Goal: Task Accomplishment & Management: Manage account settings

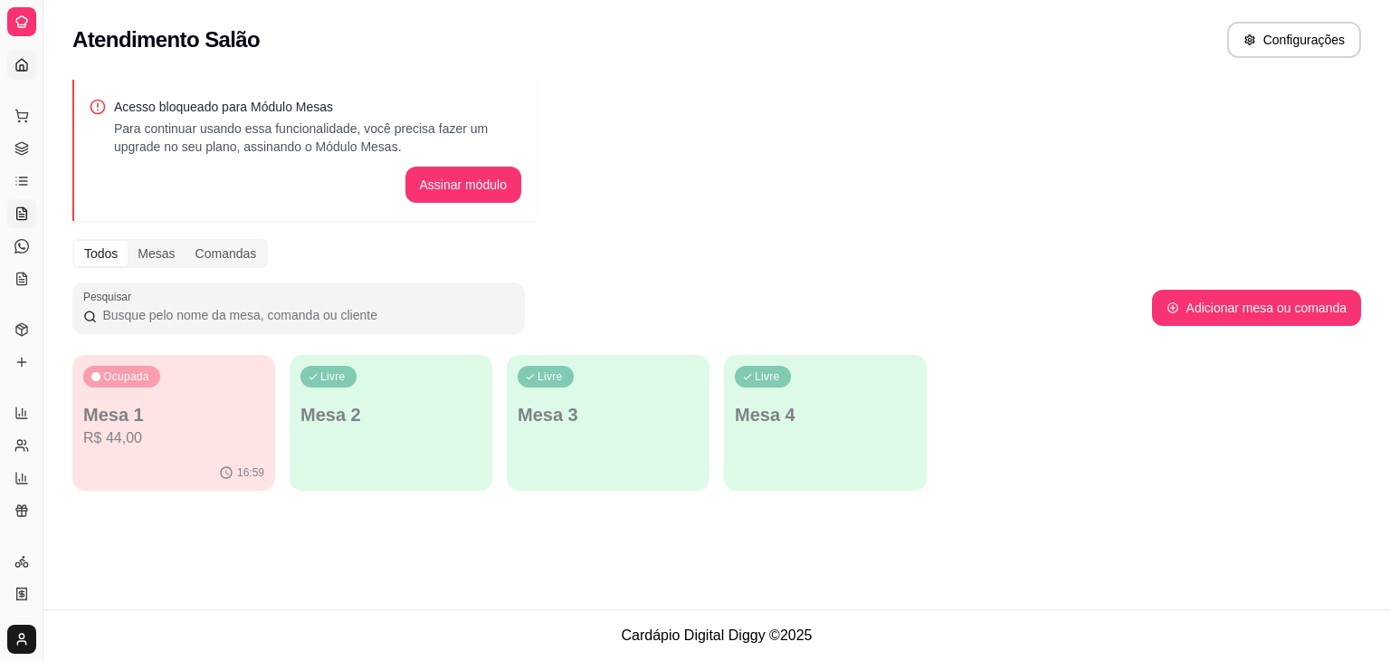
click at [14, 62] on link "Dashboard" at bounding box center [21, 65] width 29 height 29
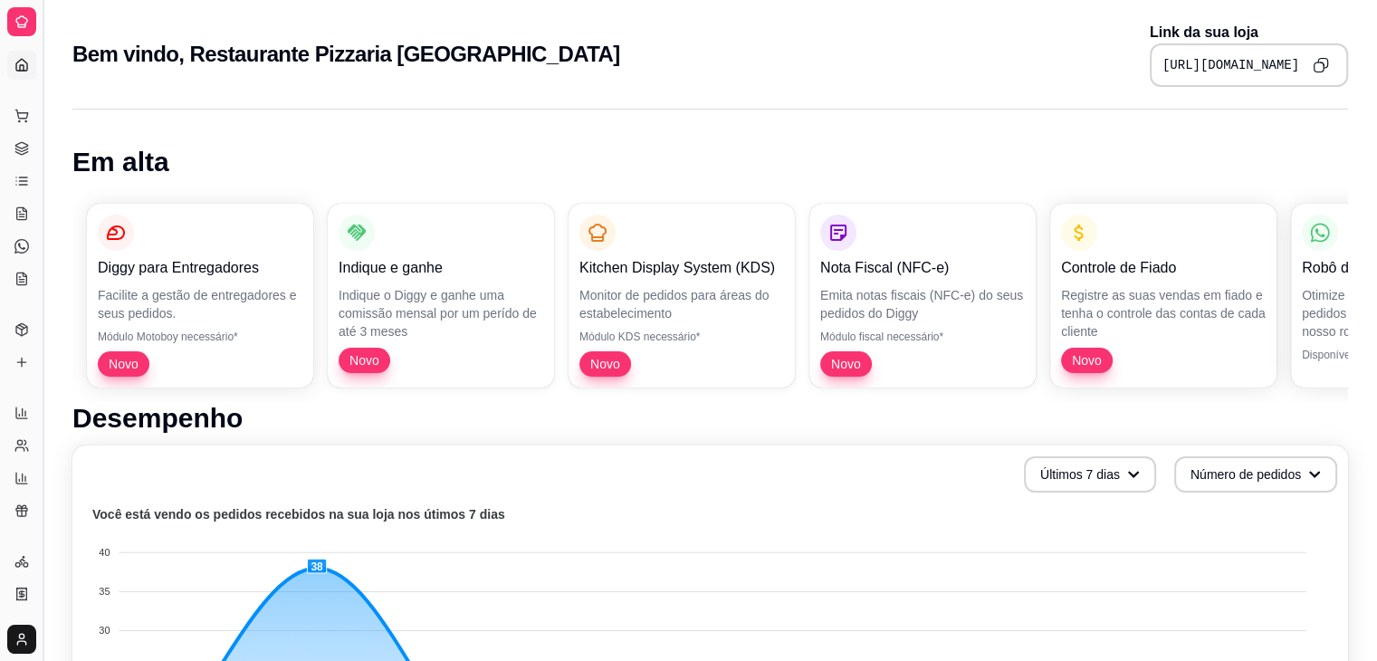
click at [45, 160] on button "Toggle Sidebar" at bounding box center [42, 330] width 14 height 661
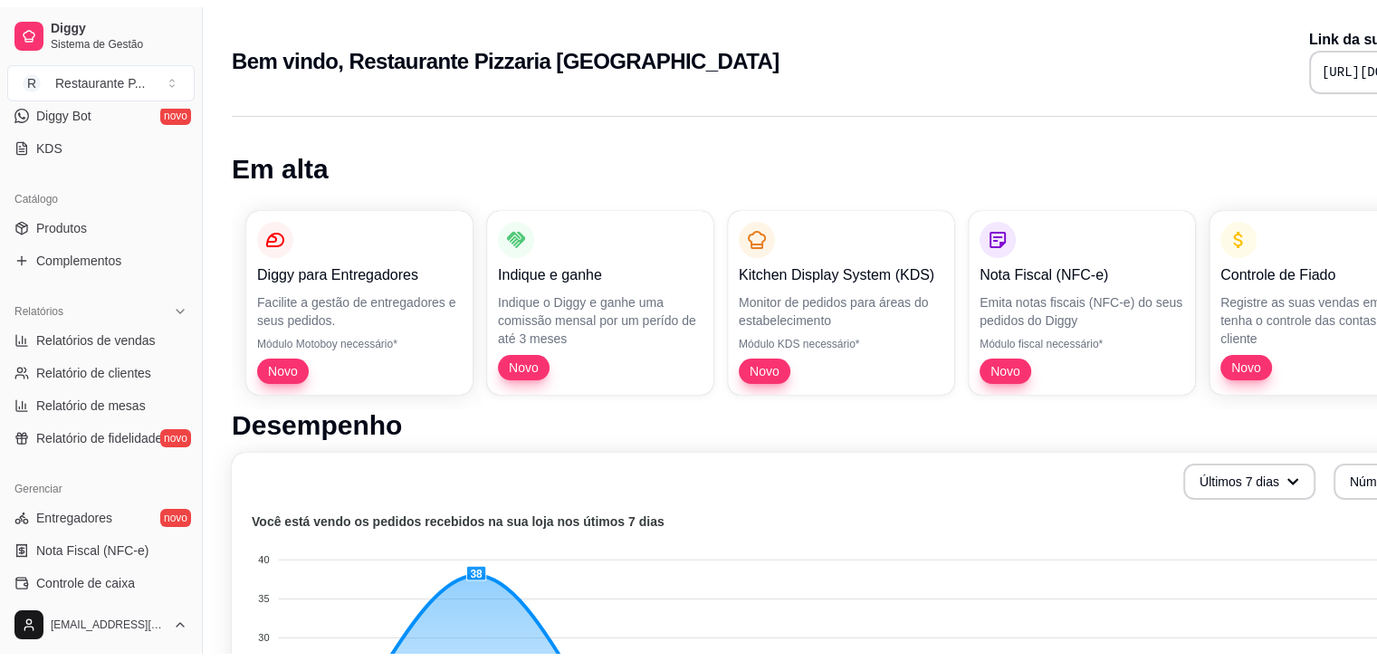
scroll to position [374, 0]
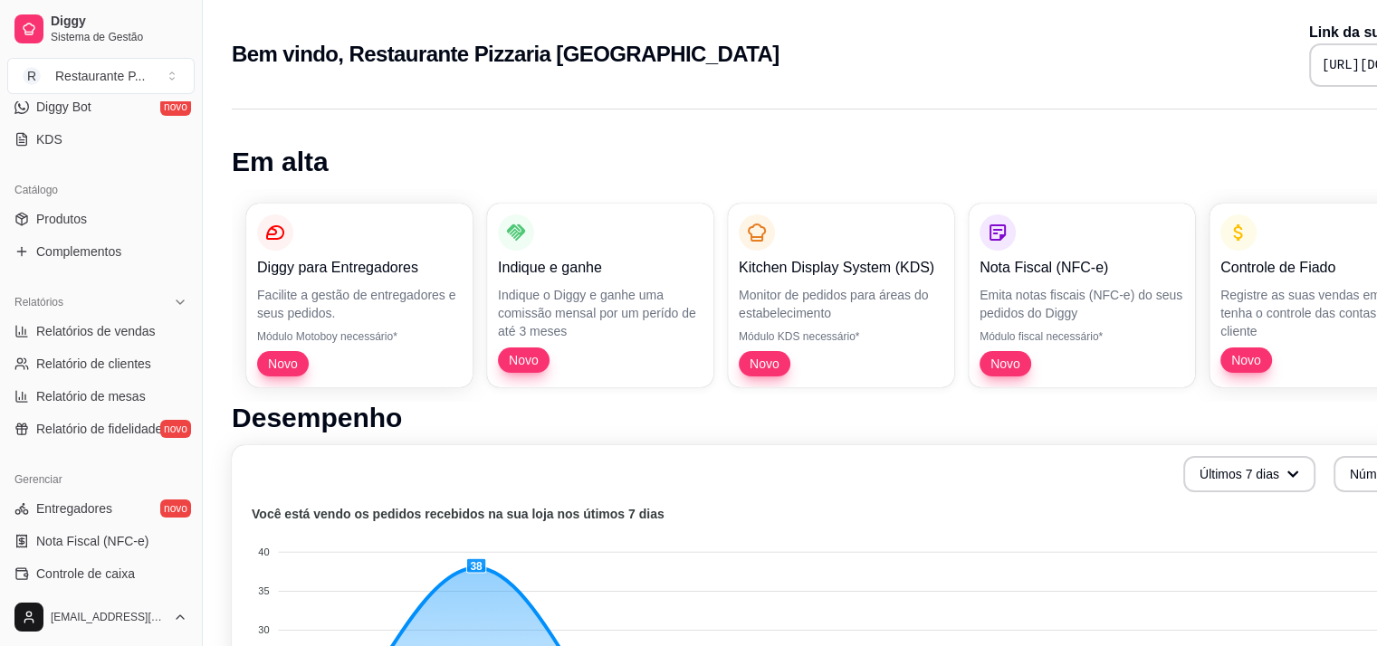
click at [119, 572] on span "Controle de caixa" at bounding box center [85, 574] width 99 height 18
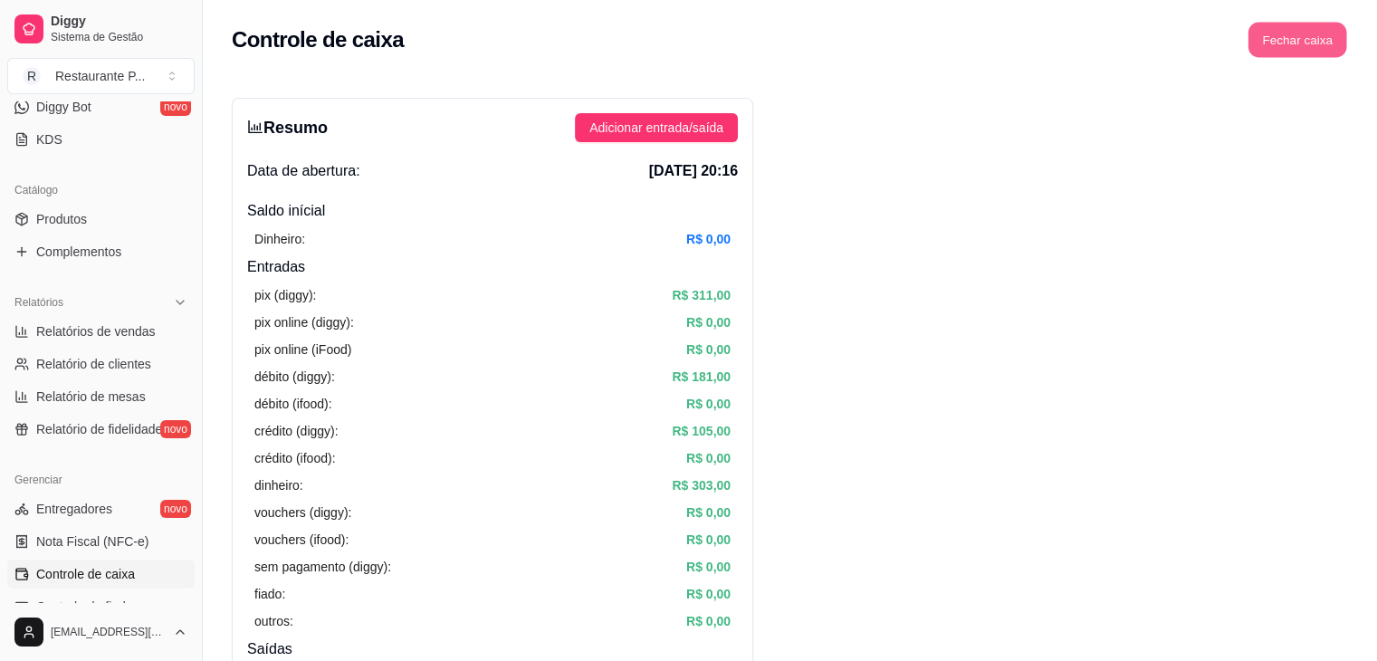
click at [1305, 44] on button "Fechar caixa" at bounding box center [1297, 40] width 99 height 35
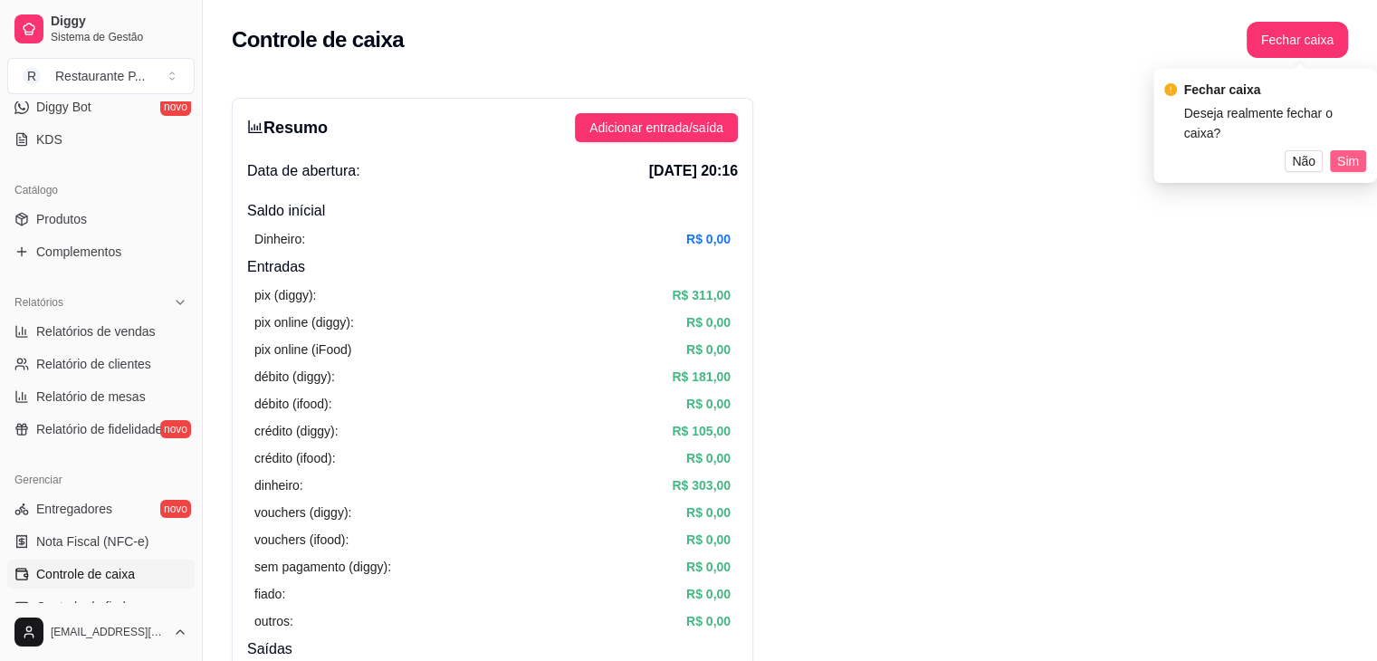
click at [1346, 164] on span "Sim" at bounding box center [1348, 161] width 22 height 20
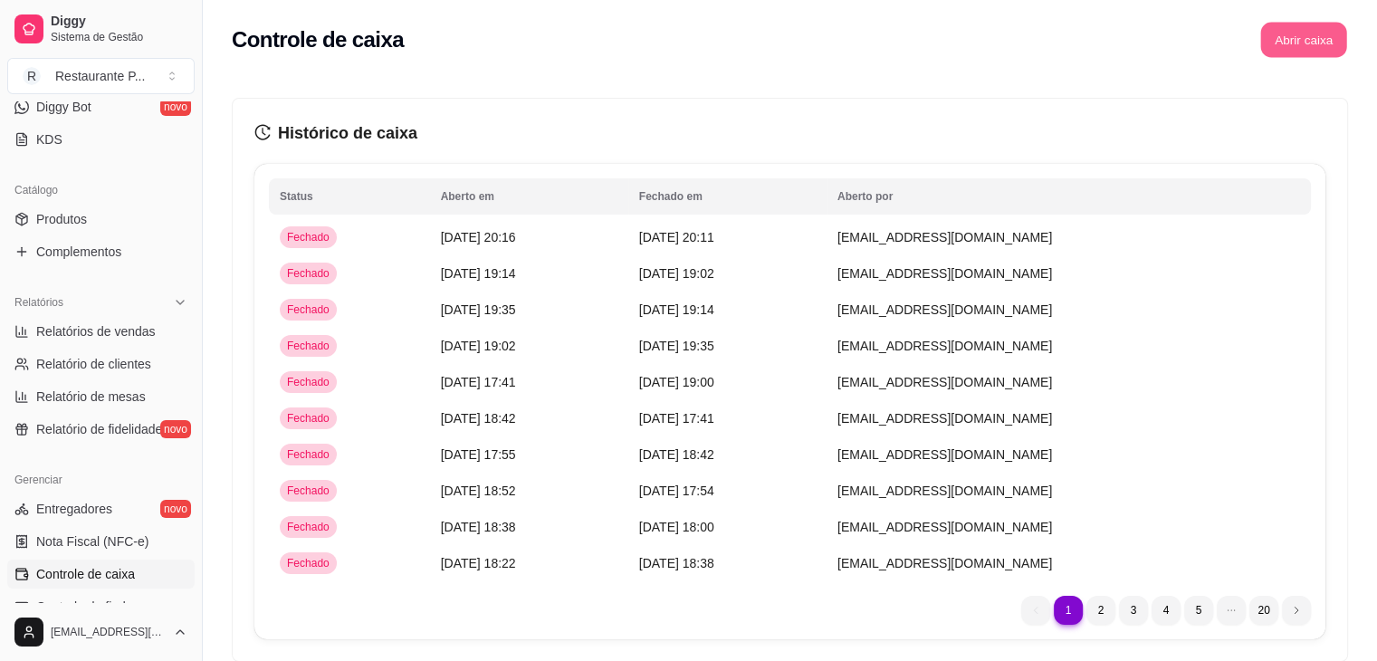
click at [1304, 29] on button "Abrir caixa" at bounding box center [1303, 40] width 86 height 35
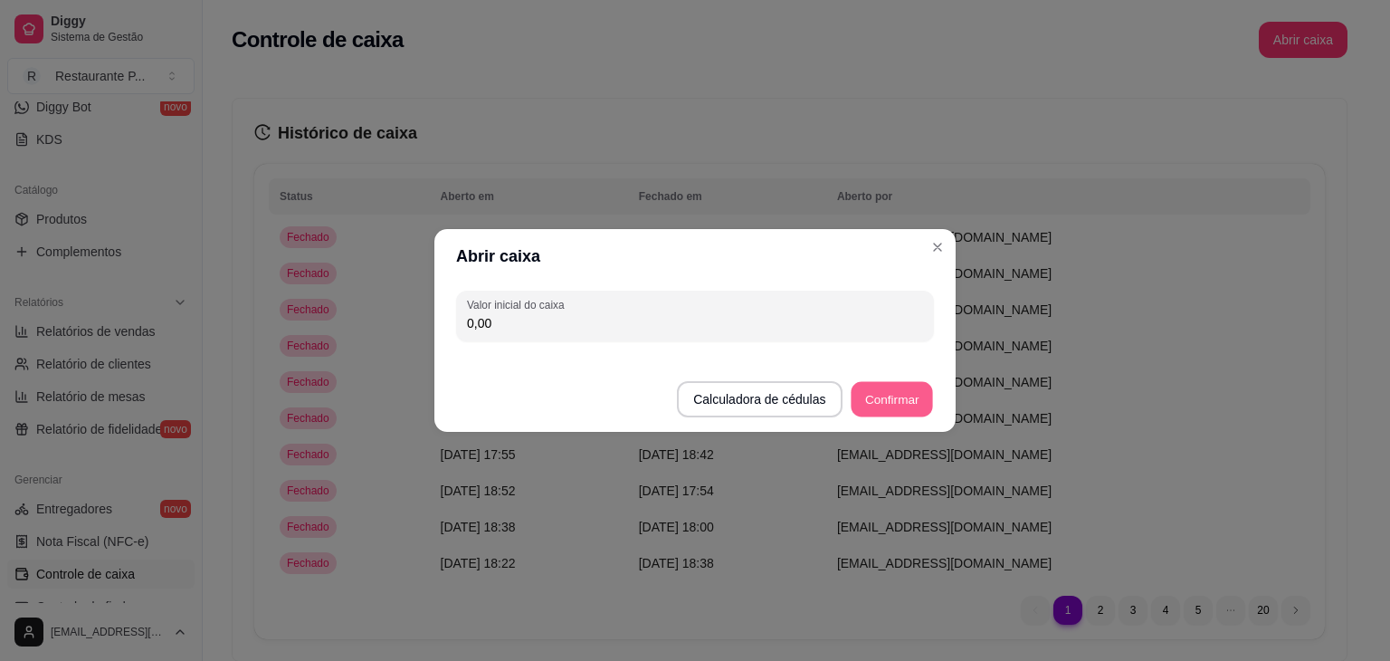
click at [887, 399] on button "Confirmar" at bounding box center [892, 399] width 82 height 35
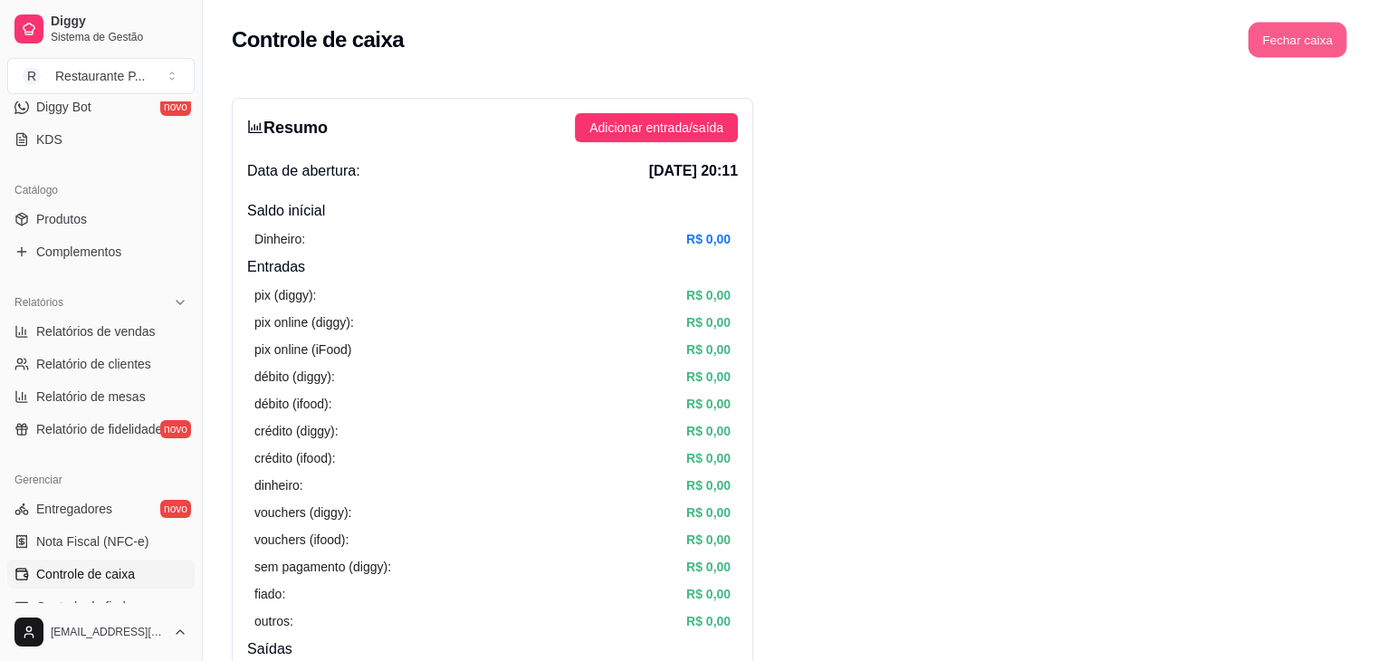
click at [1280, 35] on button "Fechar caixa" at bounding box center [1297, 40] width 99 height 35
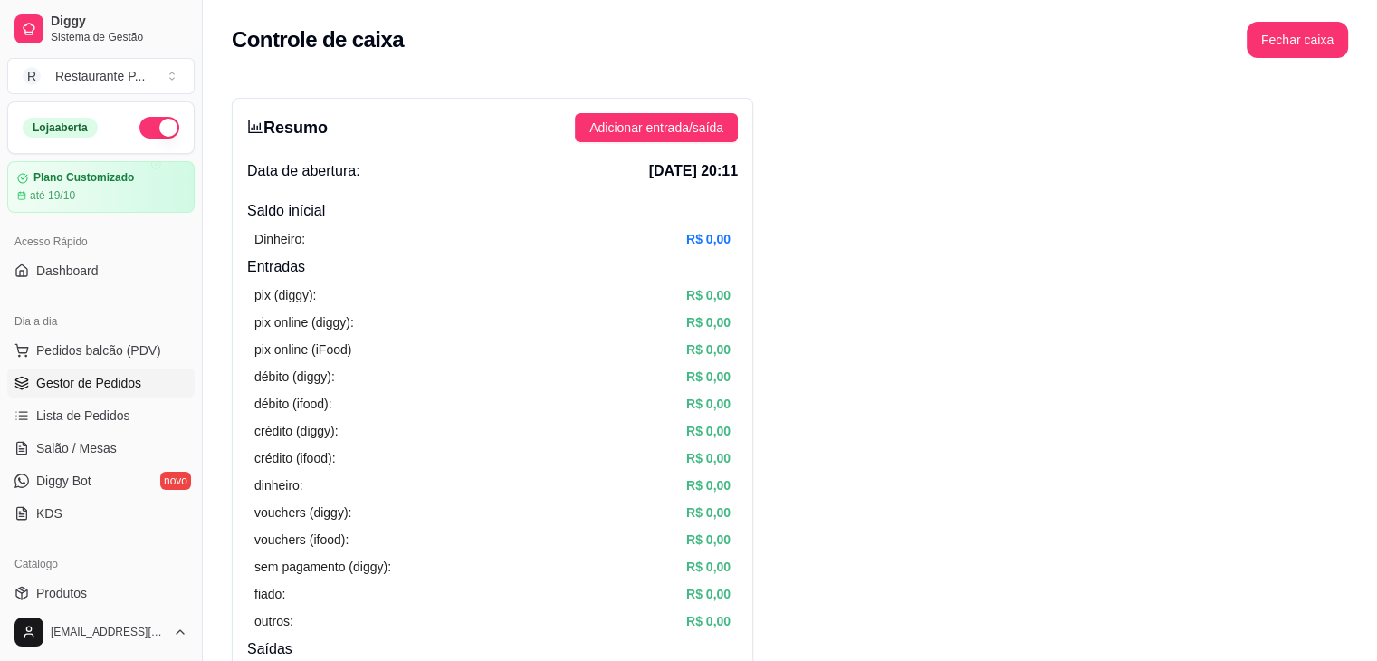
click at [65, 377] on span "Gestor de Pedidos" at bounding box center [88, 383] width 105 height 18
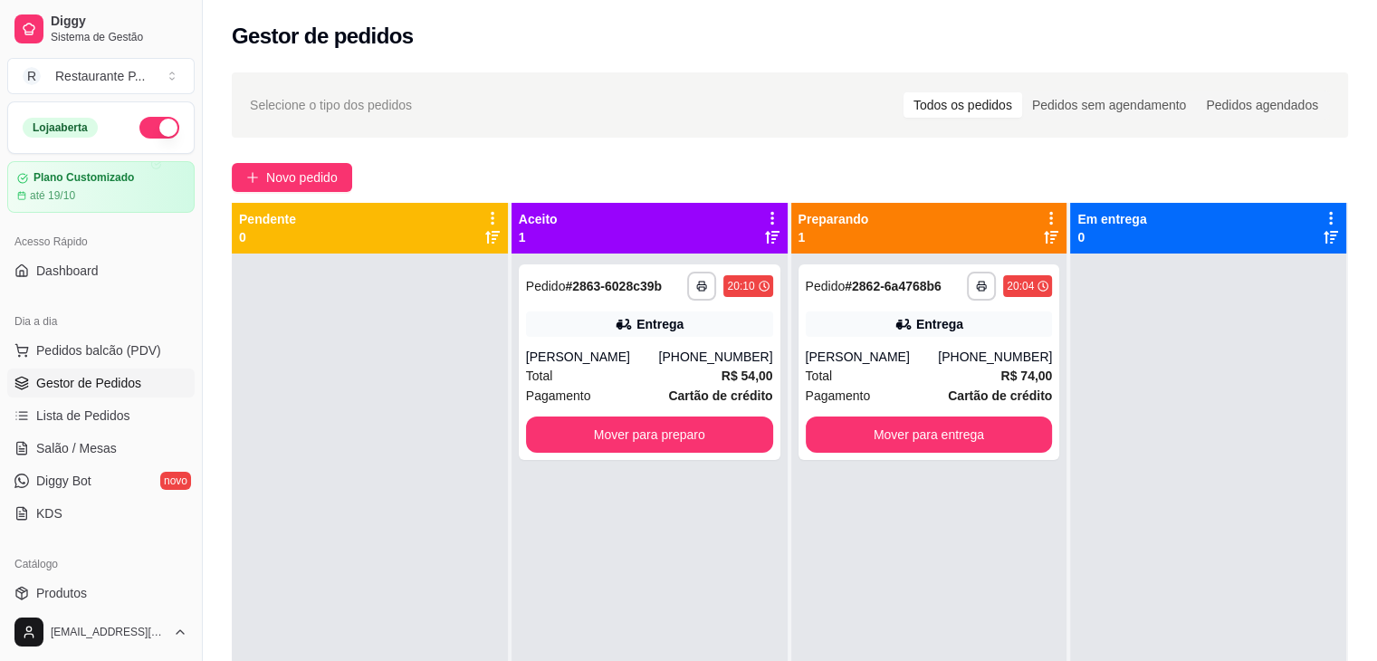
click at [65, 377] on span "Gestor de Pedidos" at bounding box center [88, 383] width 105 height 18
